Goal: Information Seeking & Learning: Learn about a topic

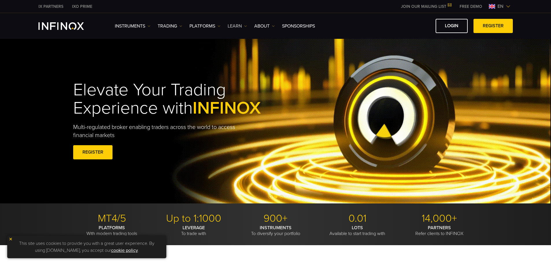
click at [239, 27] on link "Learn" at bounding box center [237, 26] width 19 height 7
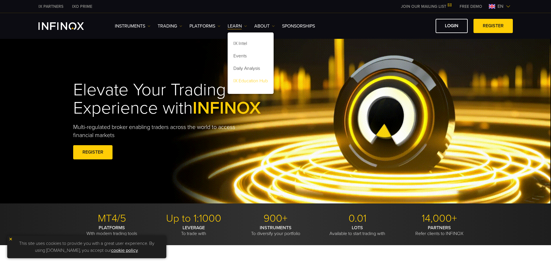
click at [259, 80] on link "IX Education Hub" at bounding box center [251, 82] width 46 height 12
